Goal: Information Seeking & Learning: Learn about a topic

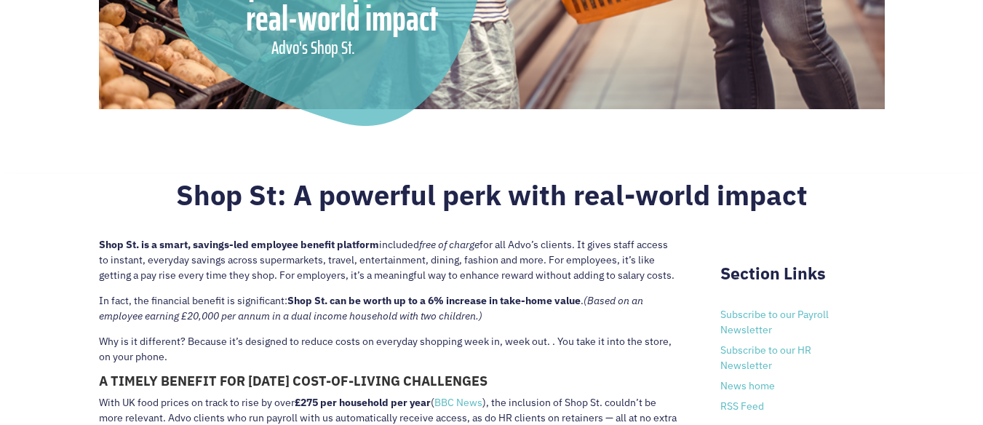
scroll to position [727, 0]
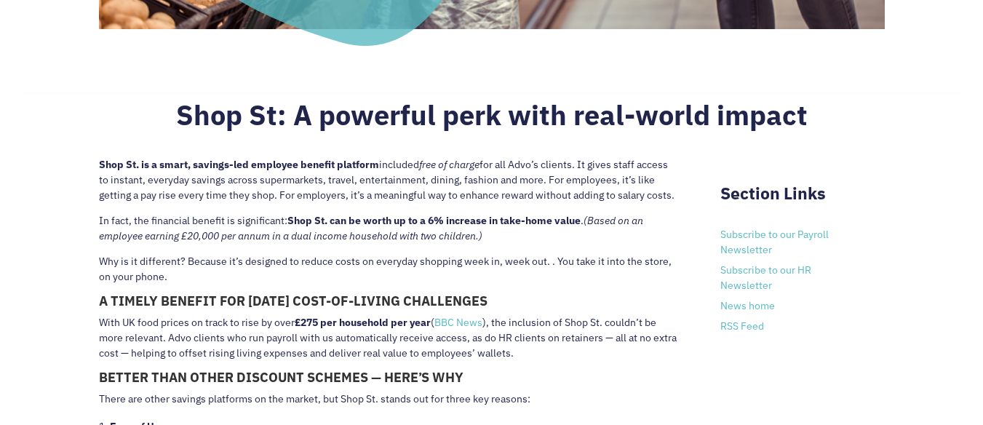
drag, startPoint x: 547, startPoint y: 182, endPoint x: 689, endPoint y: 193, distance: 142.3
drag, startPoint x: 176, startPoint y: 215, endPoint x: 252, endPoint y: 210, distance: 75.8
click at [180, 215] on p "In fact, the financial benefit is significant: Shop St. can be worth up to a 6%…" at bounding box center [388, 233] width 578 height 41
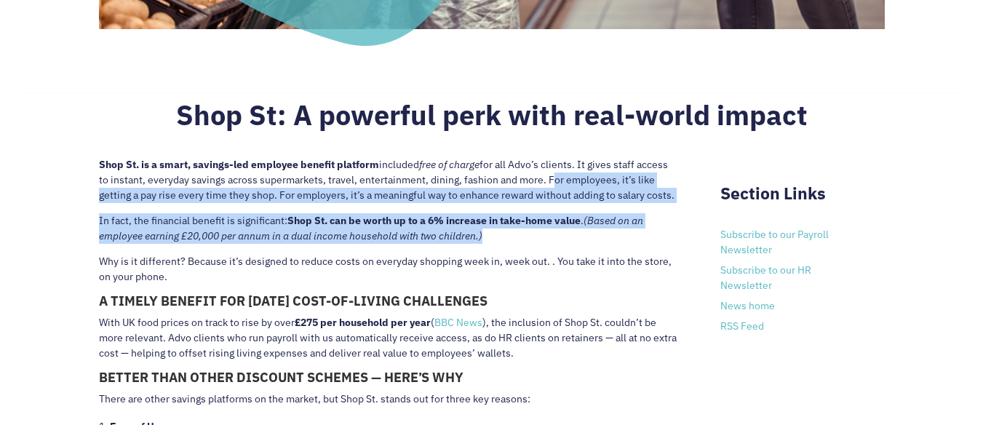
drag, startPoint x: 547, startPoint y: 183, endPoint x: 578, endPoint y: 233, distance: 58.8
copy div "For employees, it’s like getting a pay rise every time they shop. For employers…"
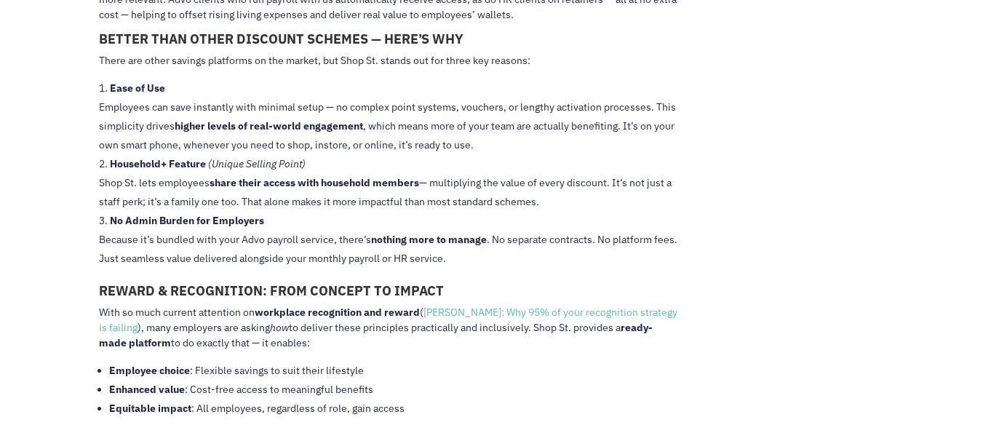
scroll to position [1091, 0]
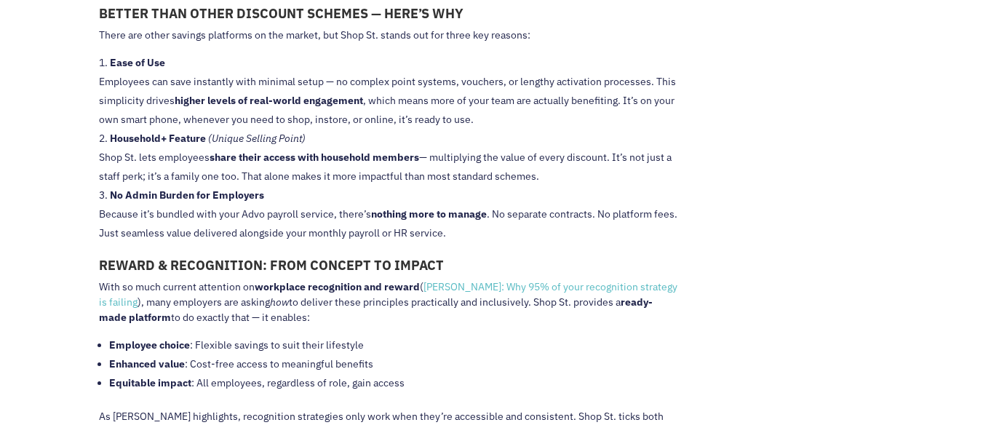
drag, startPoint x: 96, startPoint y: 63, endPoint x: 548, endPoint y: 183, distance: 468.1
copy ol "Ease of Use Employees can save instantly with minimal setup — no complex point …"
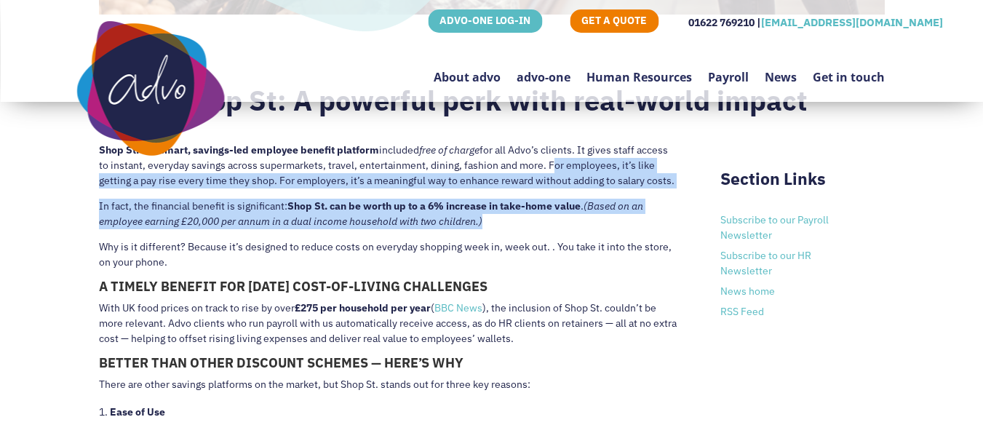
scroll to position [655, 0]
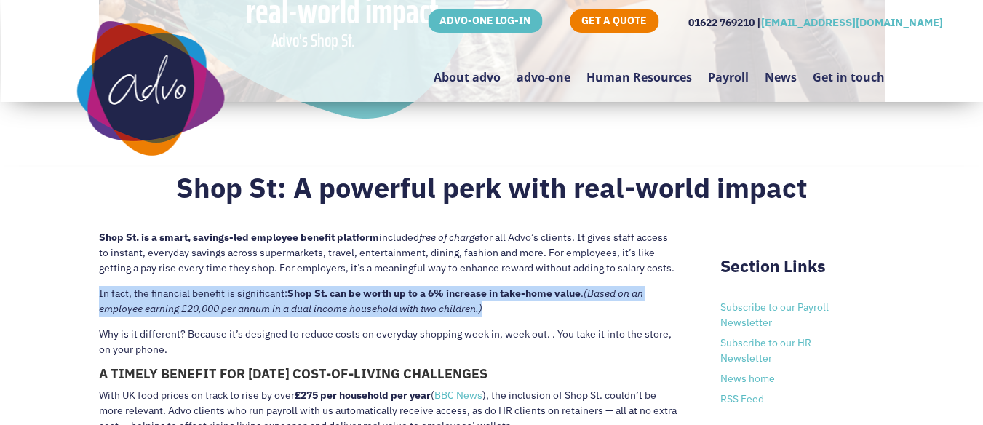
drag, startPoint x: 97, startPoint y: 293, endPoint x: 499, endPoint y: 304, distance: 401.7
copy p "In fact, the financial benefit is significant: Shop St. can be worth up to a 6%…"
